Goal: Task Accomplishment & Management: Manage account settings

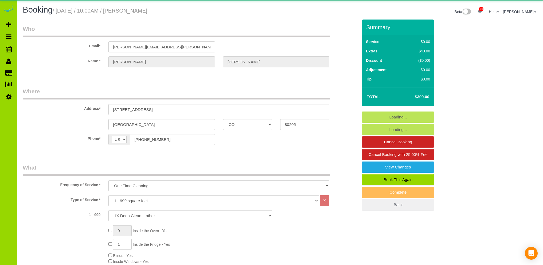
select select "CO"
select select "3"
select select "string:fspay-50eef22c-6001-405a-a29f-0a43b200b06e"
select select "spot1"
select select "number:69"
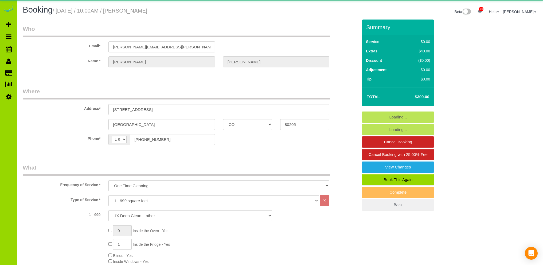
select select "number:2"
select select "number:11"
select select "object:1242"
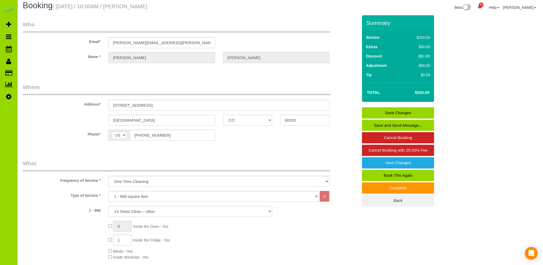
scroll to position [107, 0]
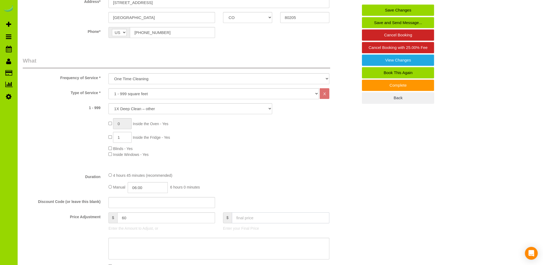
click at [240, 220] on input "text" at bounding box center [281, 217] width 98 height 11
type input "360"
type input "120"
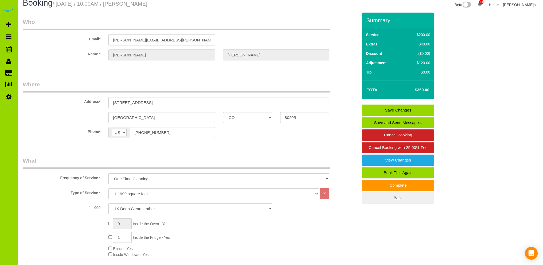
scroll to position [0, 0]
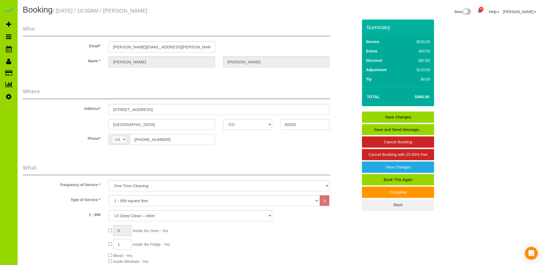
click at [397, 115] on link "Save Changes" at bounding box center [398, 116] width 72 height 11
